Goal: Subscribe to service/newsletter

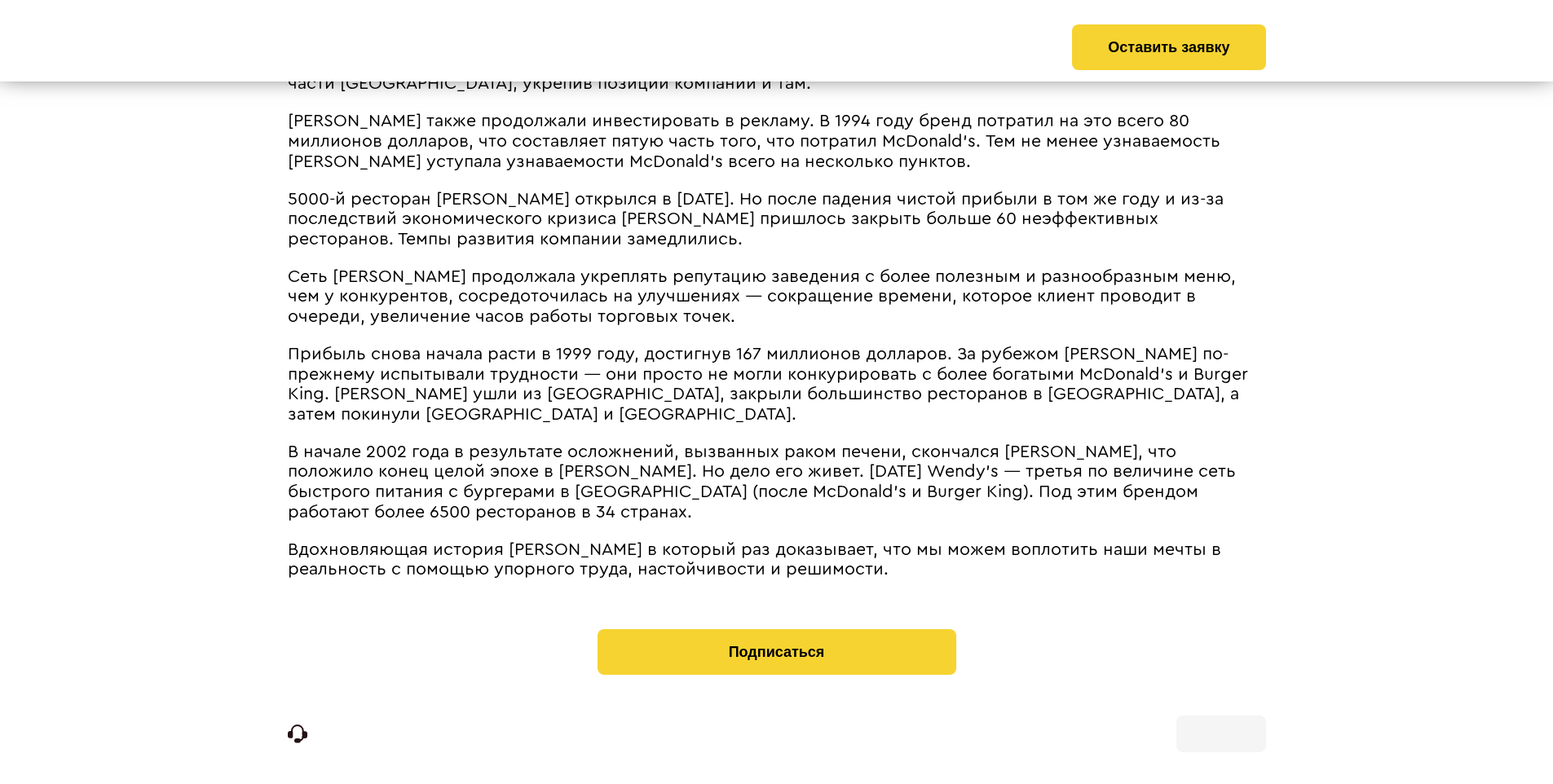
scroll to position [4350, 0]
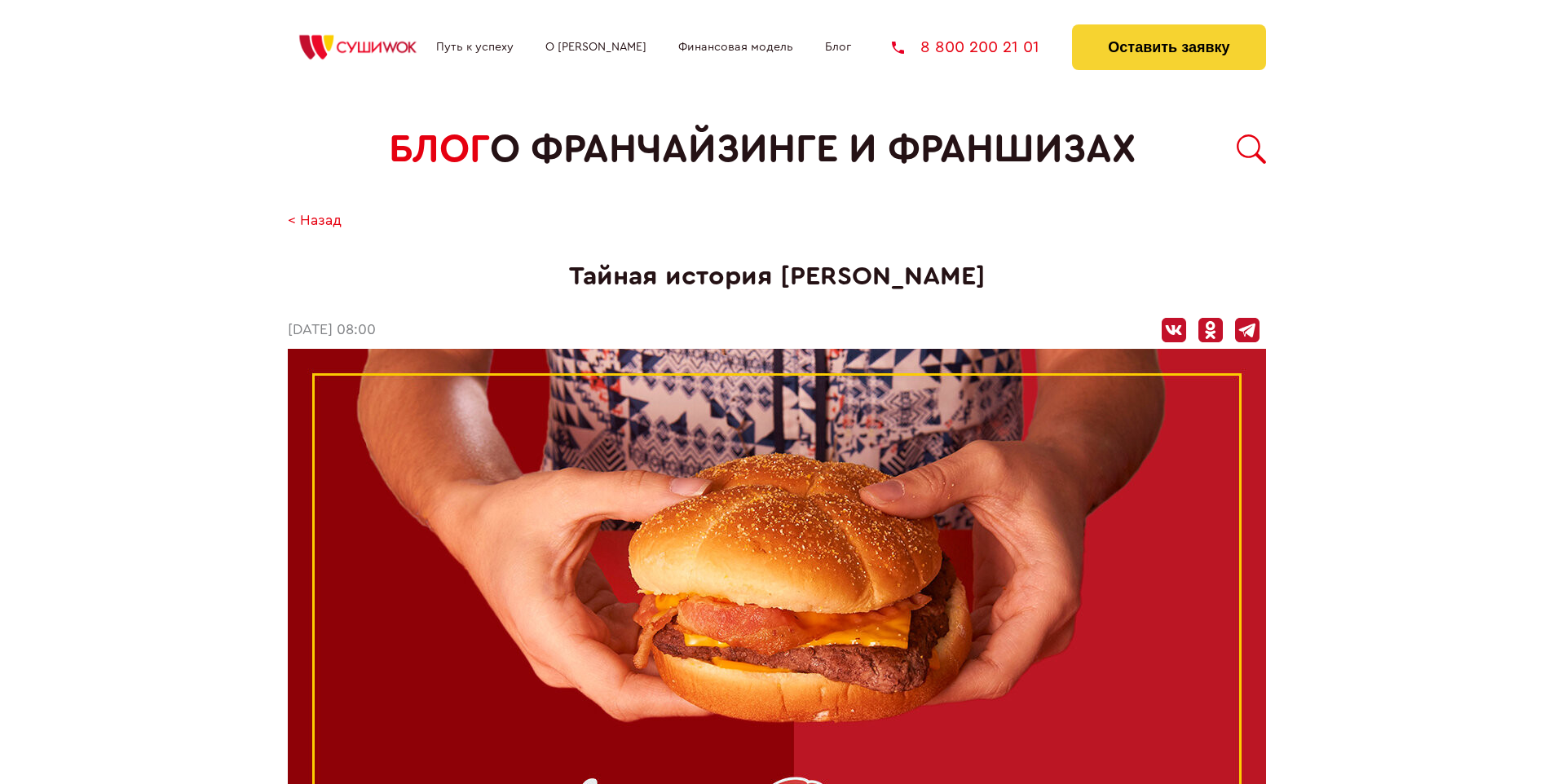
scroll to position [4370, 0]
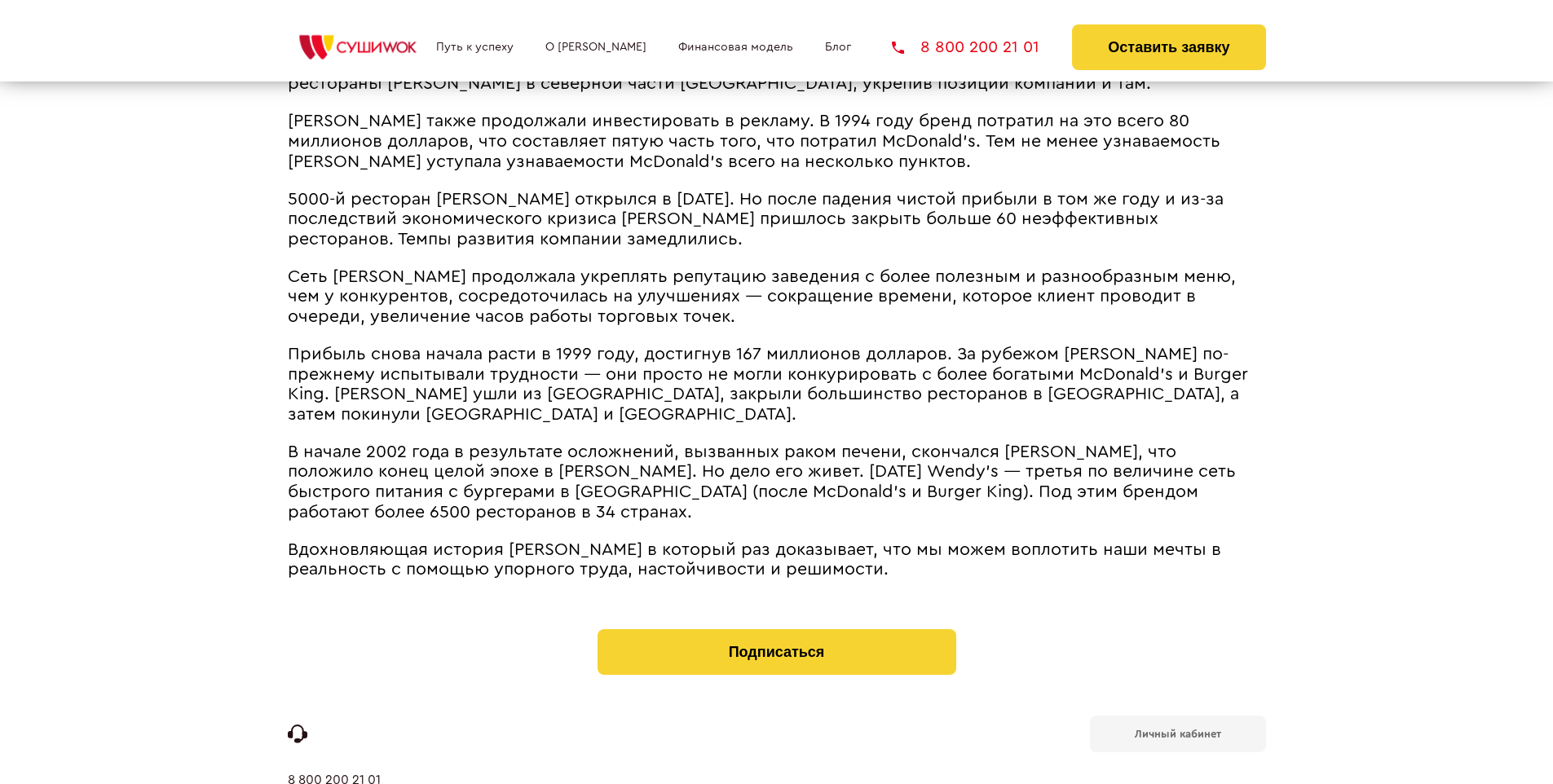
click at [1177, 729] on b "Личный кабинет" at bounding box center [1178, 734] width 87 height 10
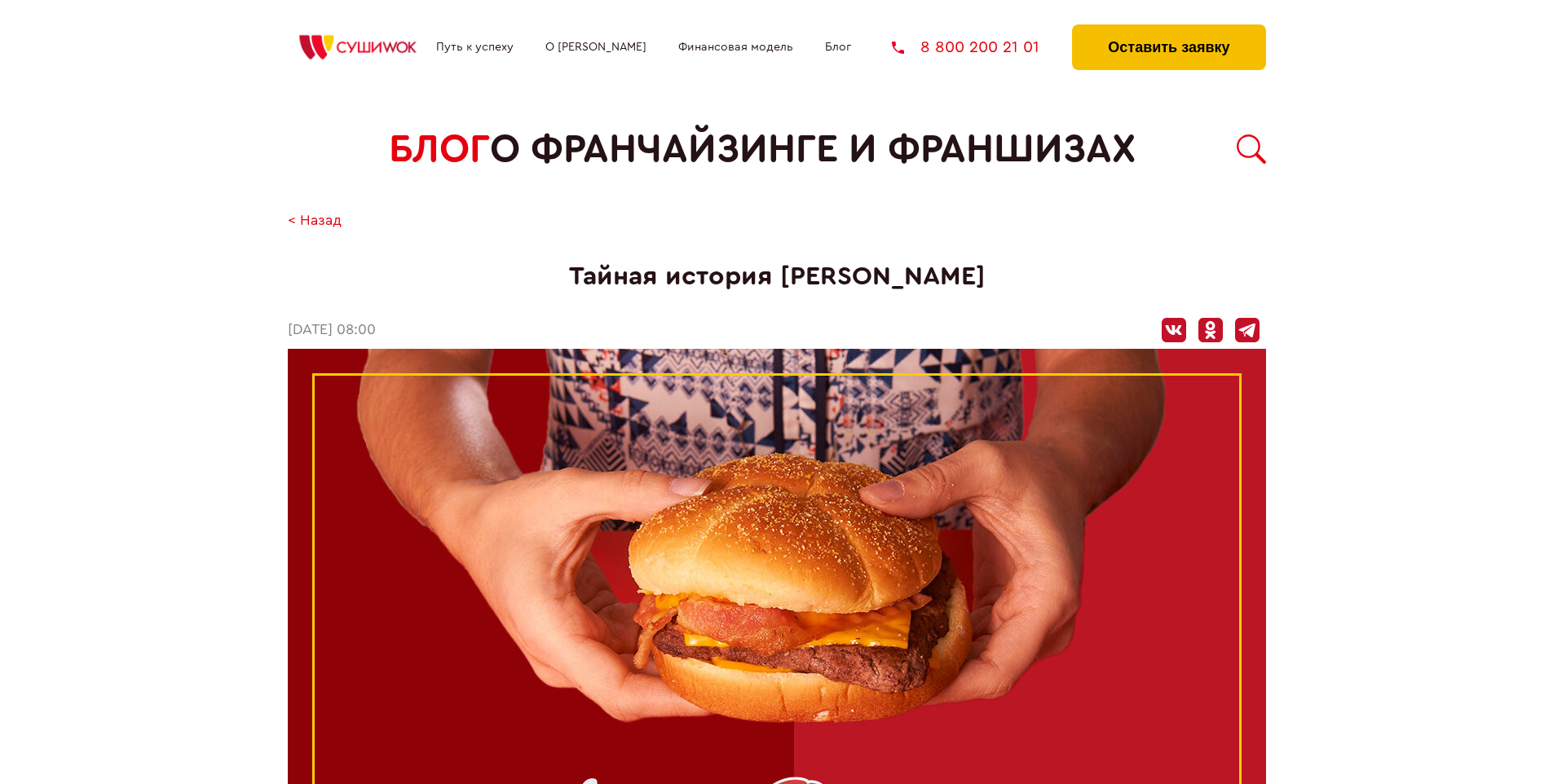
click at [1168, 29] on button "Оставить заявку" at bounding box center [1168, 47] width 193 height 46
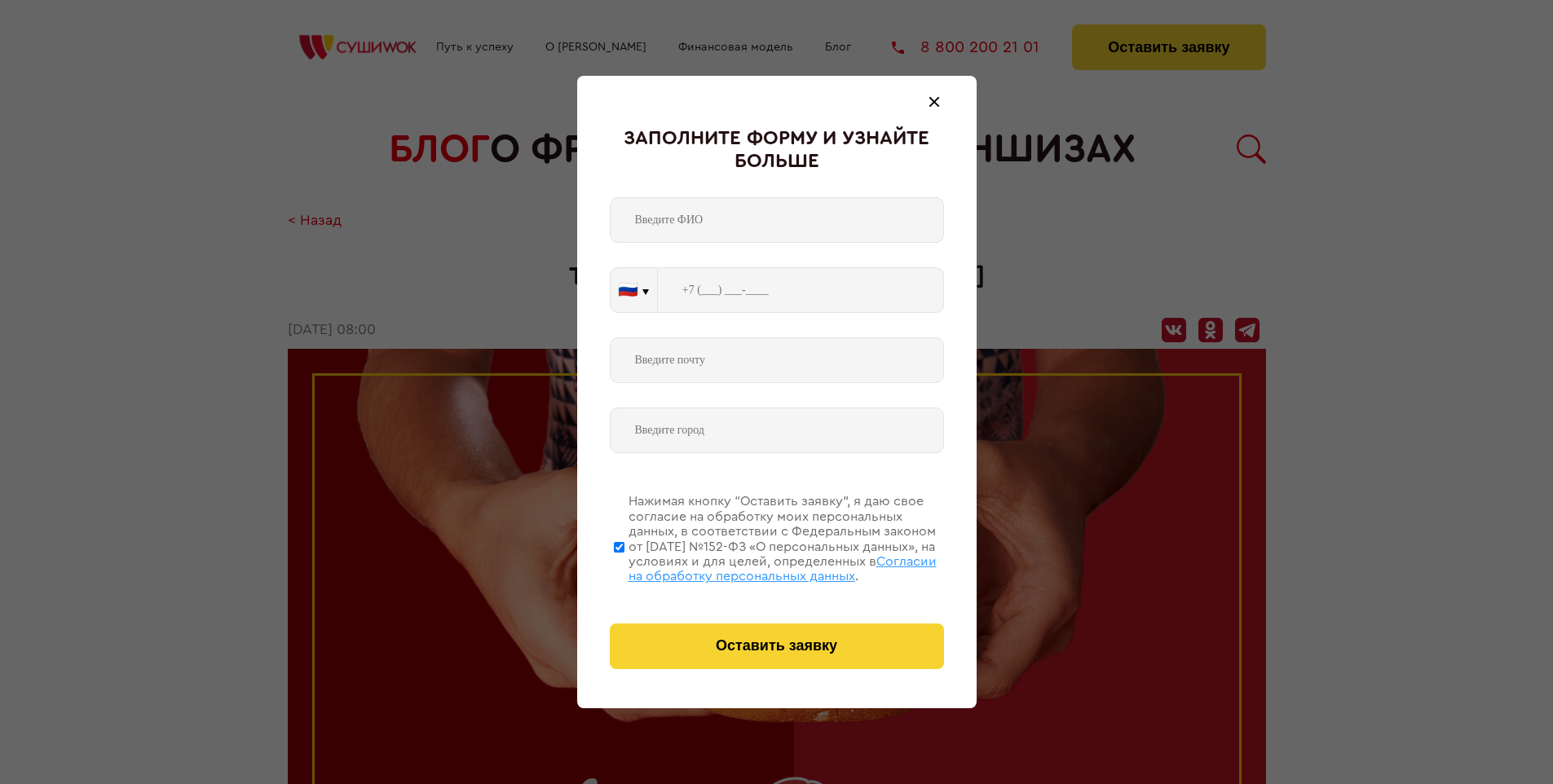
click at [756, 566] on span "Согласии на обработку персональных данных" at bounding box center [783, 569] width 308 height 28
click at [624, 566] on input "Нажимая кнопку “Оставить заявку”, я даю свое согласие на обработку моих персона…" at bounding box center [619, 547] width 10 height 131
checkbox input "false"
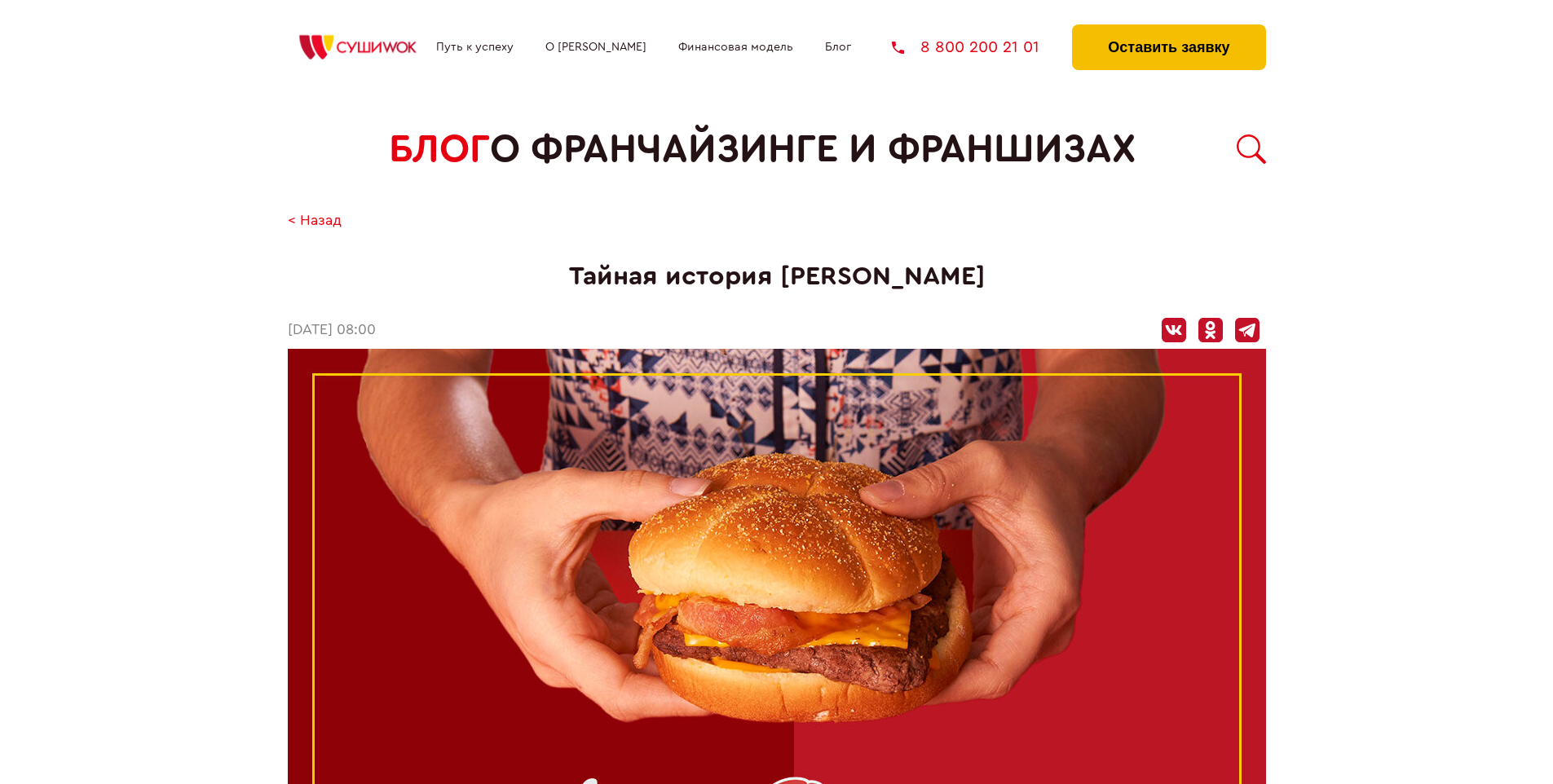
click at [1168, 29] on button "Оставить заявку" at bounding box center [1168, 47] width 193 height 46
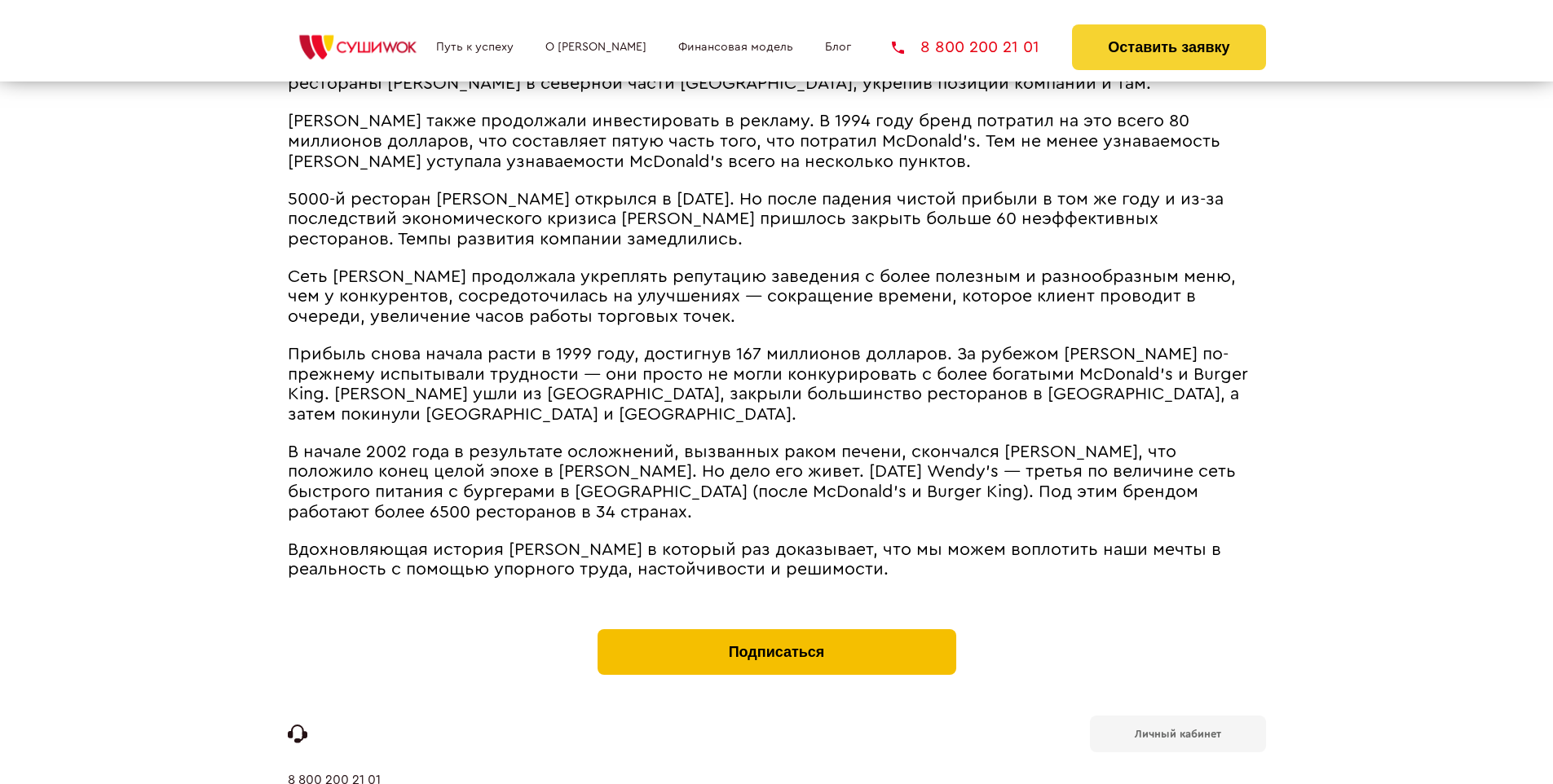
click at [776, 629] on button "Подписаться" at bounding box center [776, 652] width 358 height 46
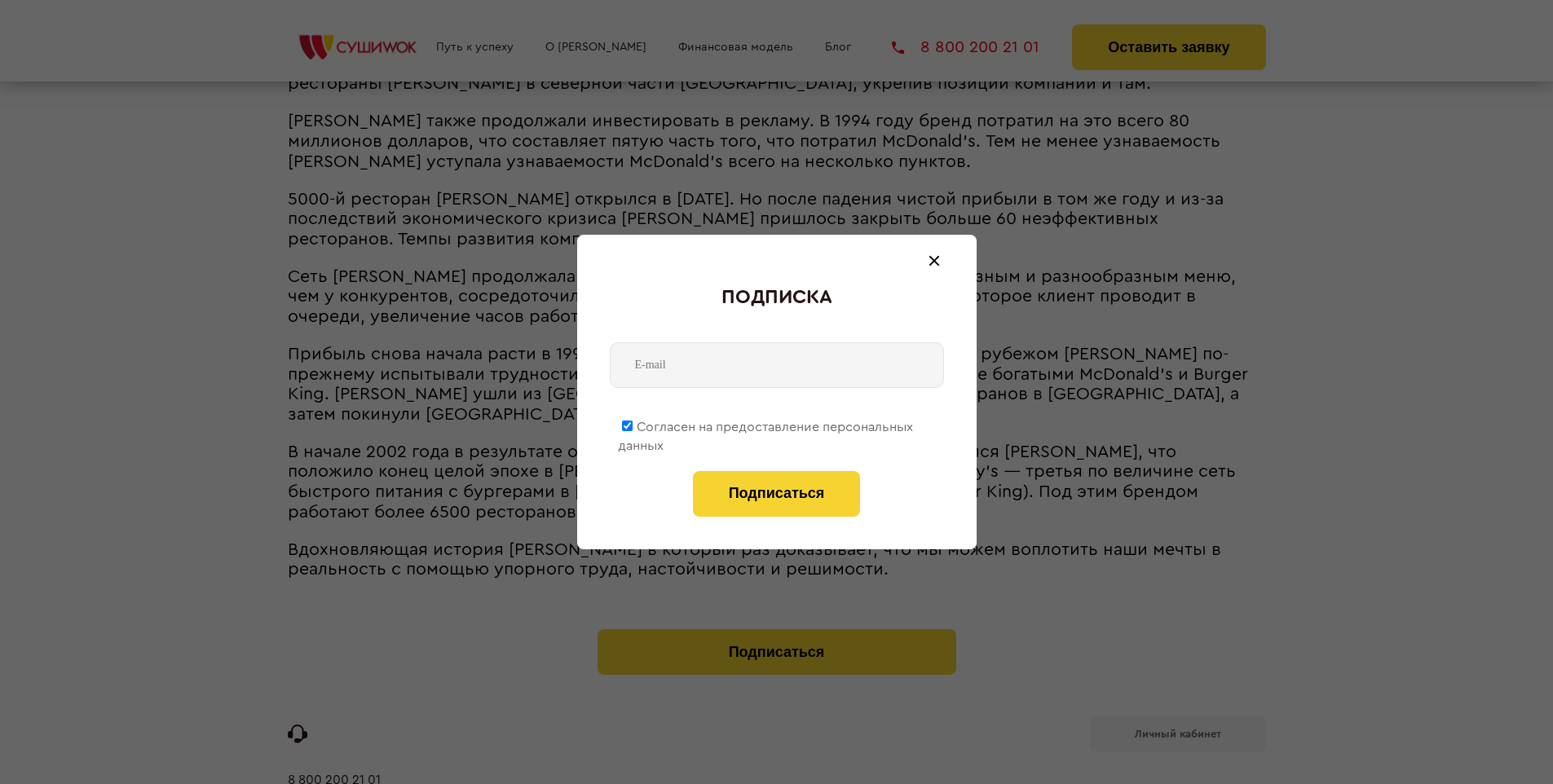
click at [766, 424] on span "Согласен на предоставление персональных данных" at bounding box center [765, 436] width 295 height 32
click at [633, 424] on input "Согласен на предоставление персональных данных" at bounding box center [628, 426] width 10 height 10
checkbox input "false"
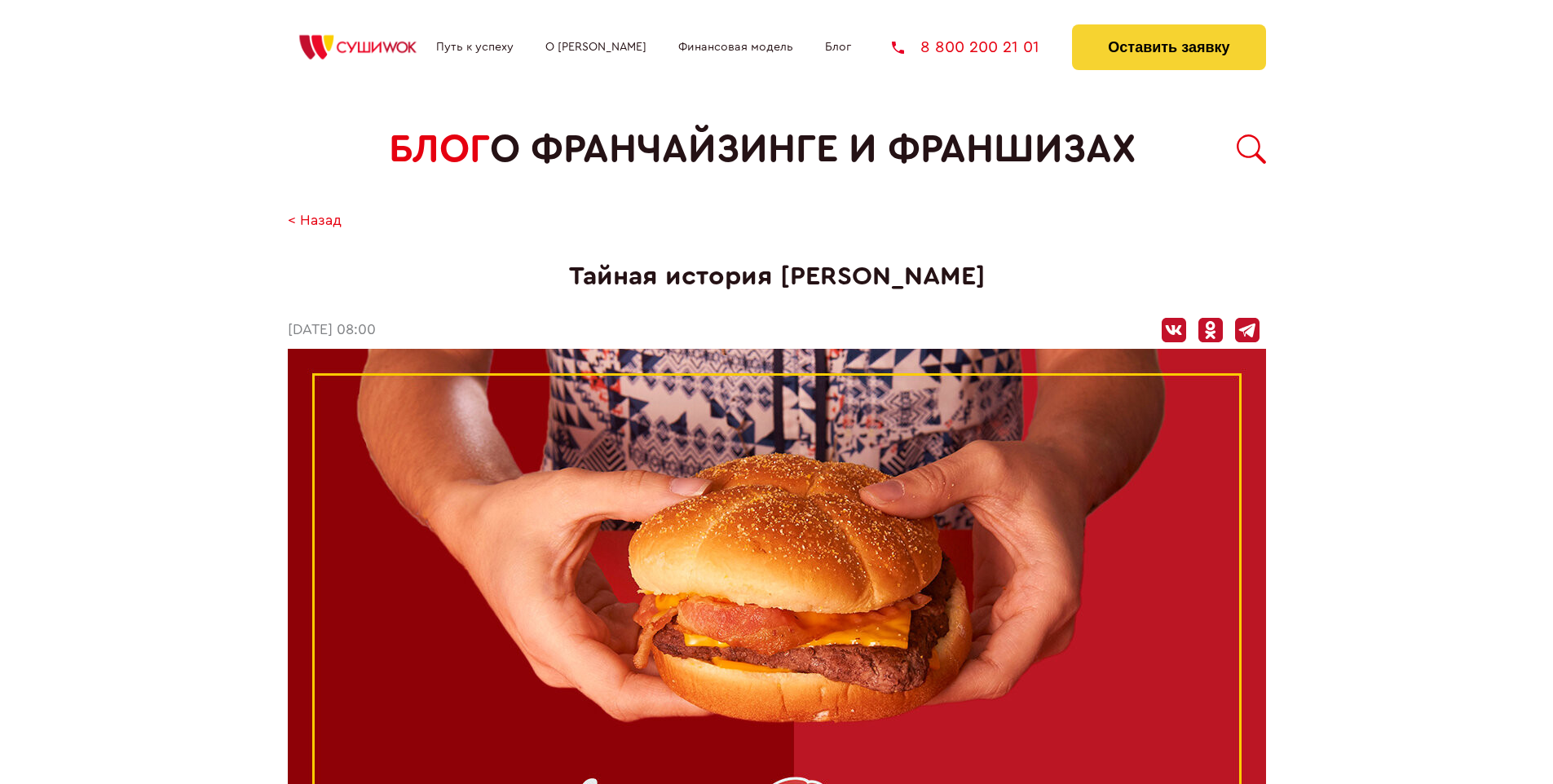
scroll to position [4370, 0]
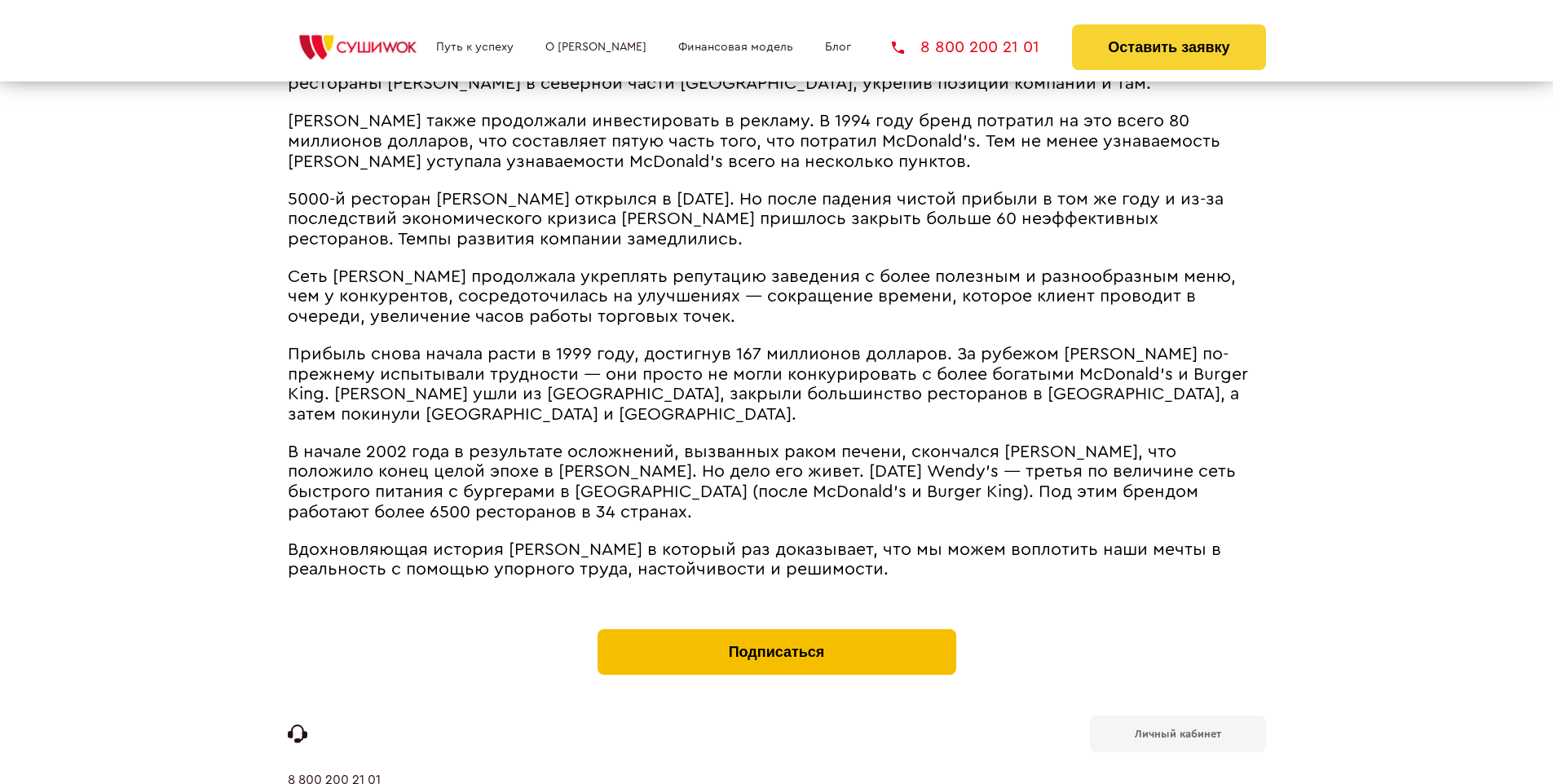
click at [776, 629] on button "Подписаться" at bounding box center [776, 652] width 358 height 46
